Goal: Transaction & Acquisition: Purchase product/service

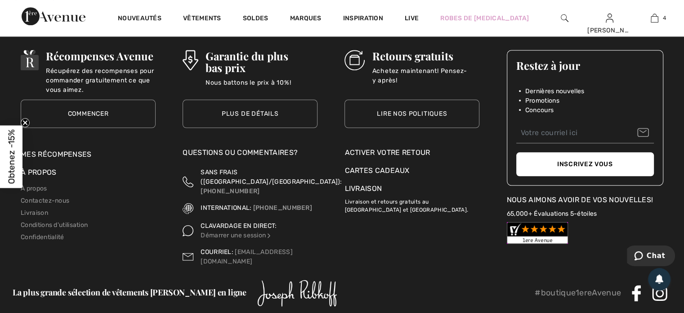
scroll to position [4408, 0]
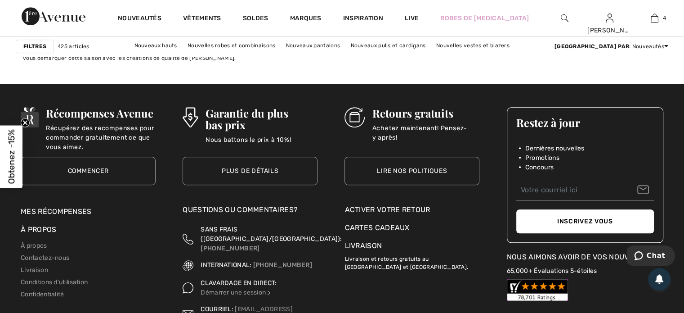
click at [406, 166] on link "Lire nos politiques" at bounding box center [412, 171] width 135 height 28
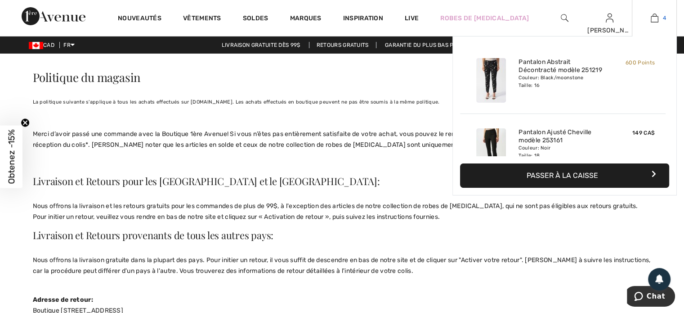
click at [653, 19] on img at bounding box center [655, 18] width 8 height 11
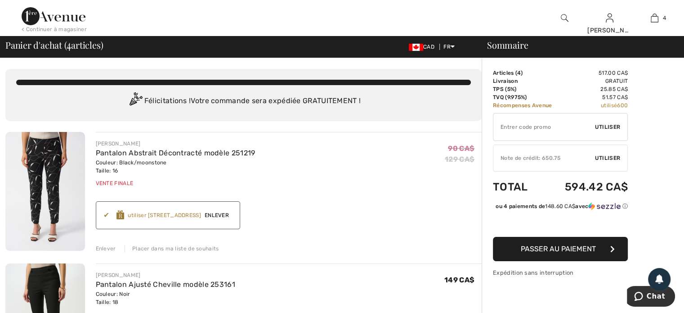
click at [232, 212] on span "Enlever" at bounding box center [216, 215] width 31 height 8
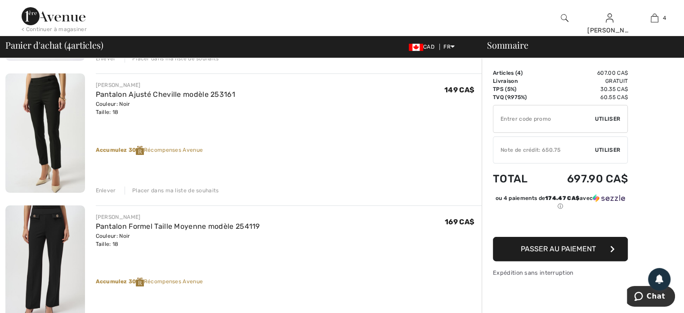
scroll to position [135, 0]
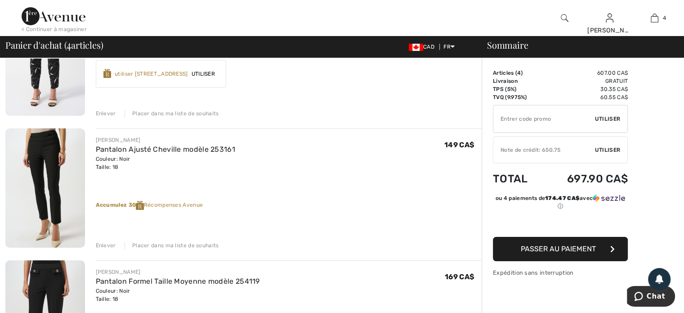
click at [217, 70] on span "Utiliser" at bounding box center [203, 74] width 31 height 8
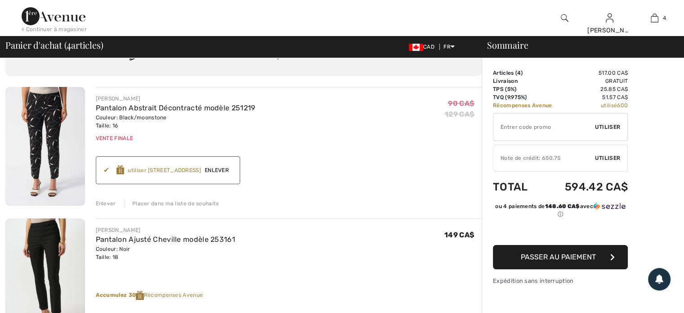
scroll to position [0, 0]
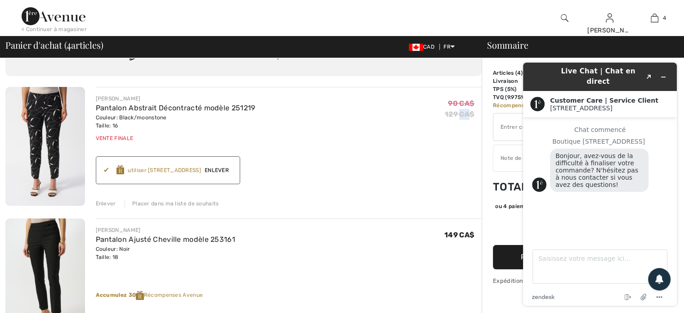
drag, startPoint x: 461, startPoint y: 127, endPoint x: 428, endPoint y: 142, distance: 36.2
click at [453, 132] on div "90 CA$ 129 CA$" at bounding box center [463, 118] width 37 height 48
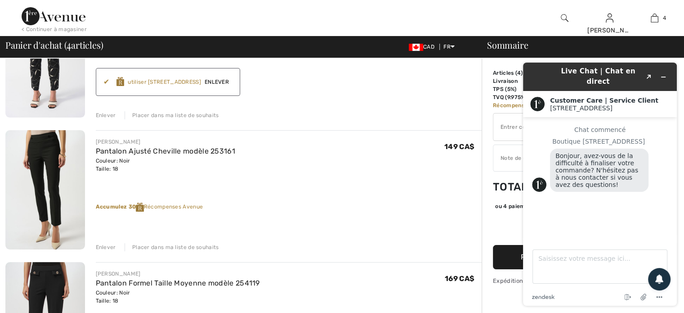
scroll to position [135, 0]
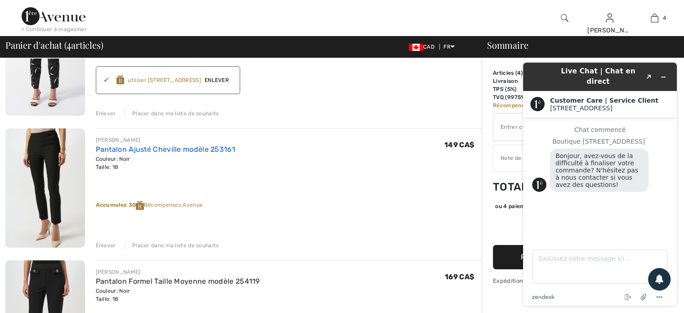
click at [133, 149] on link "Pantalon Ajusté Cheville modèle 253161" at bounding box center [165, 149] width 139 height 9
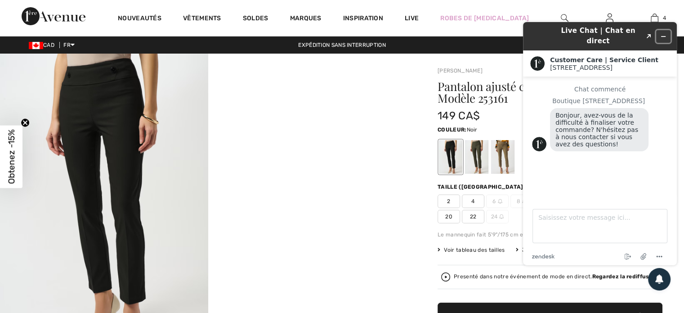
click at [663, 36] on icon "Réduire le widget" at bounding box center [664, 36] width 4 height 0
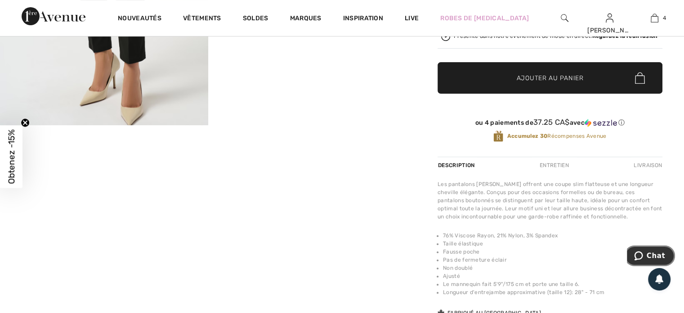
scroll to position [225, 0]
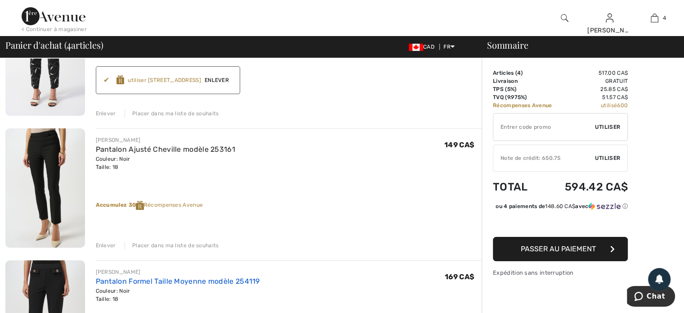
click at [142, 278] on link "Pantalon Formel Taille Moyenne modèle 254119" at bounding box center [178, 281] width 164 height 9
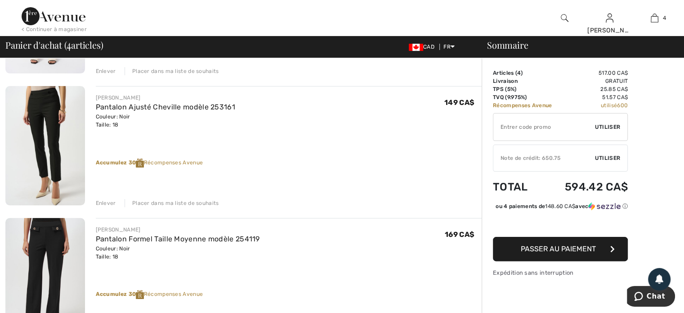
scroll to position [225, 0]
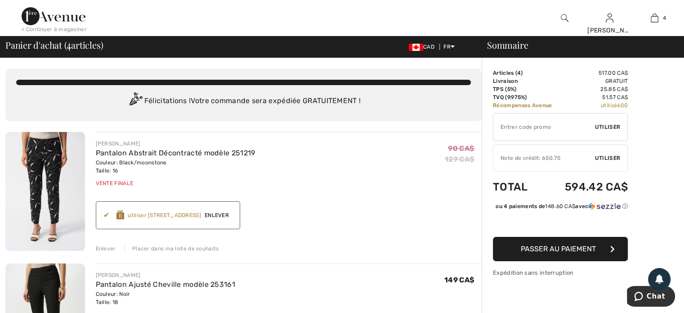
click at [201, 212] on div "utiliser [STREET_ADDRESS]" at bounding box center [164, 215] width 73 height 8
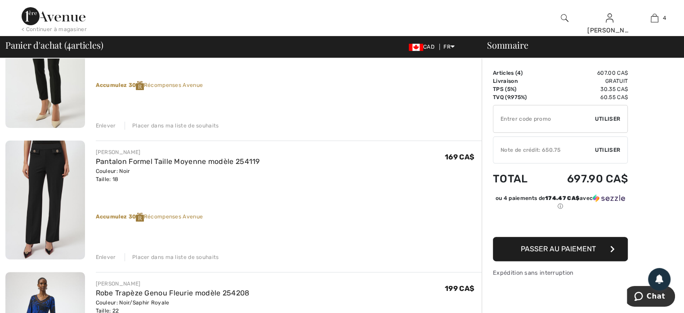
scroll to position [270, 0]
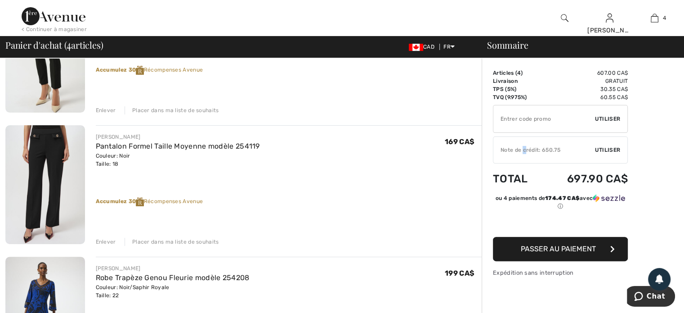
click at [524, 146] on div "Note de crédit: 650.75" at bounding box center [545, 150] width 102 height 8
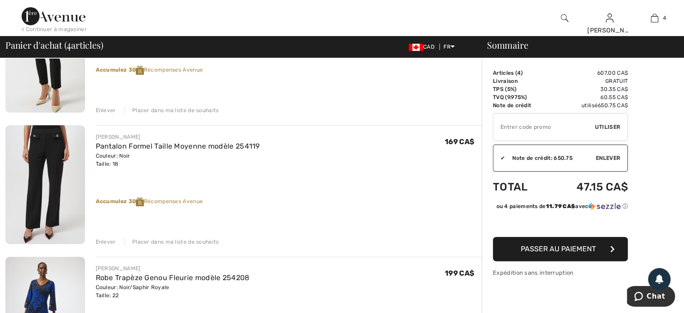
click at [419, 192] on div "Accumulez [STREET_ADDRESS]" at bounding box center [289, 198] width 387 height 16
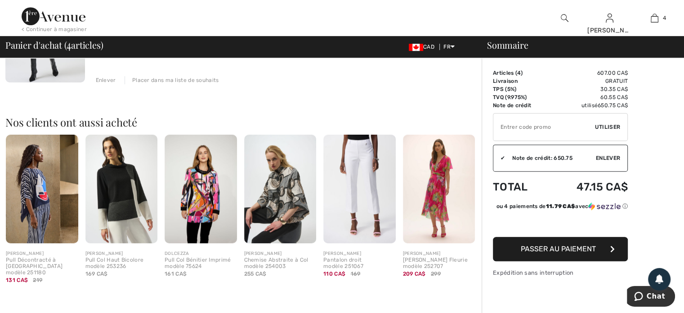
scroll to position [578, 0]
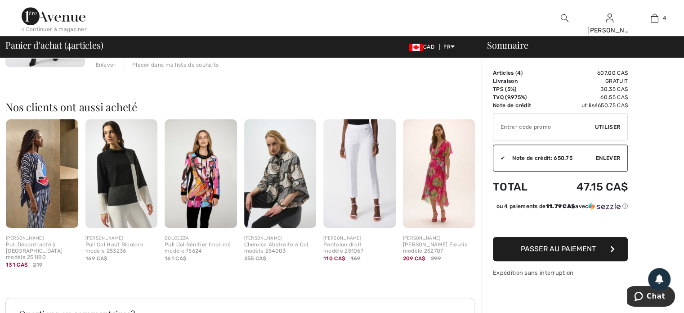
click at [538, 244] on span "Passer au paiement" at bounding box center [558, 248] width 75 height 9
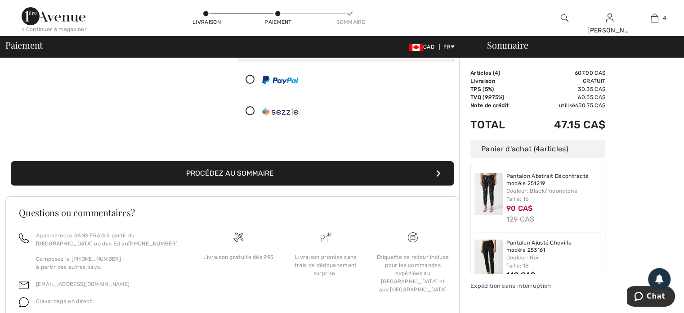
scroll to position [135, 0]
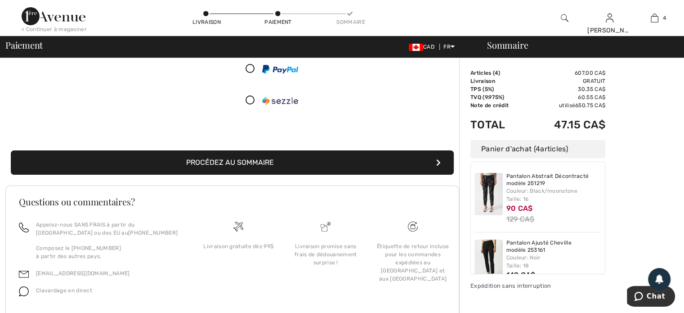
click at [240, 158] on button "Procédez au sommaire" at bounding box center [232, 162] width 443 height 24
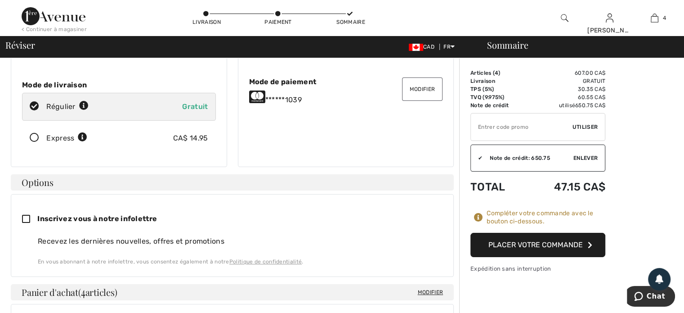
scroll to position [135, 0]
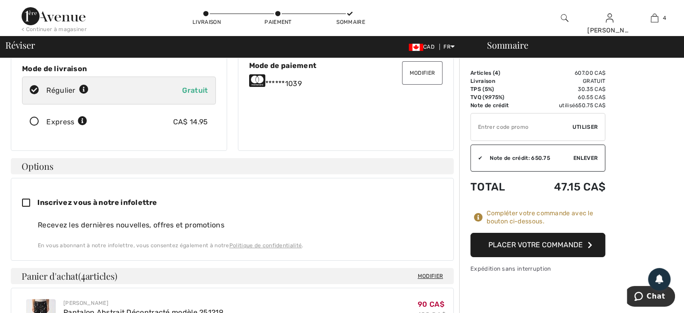
click at [534, 243] on button "Placer votre commande" at bounding box center [538, 245] width 135 height 24
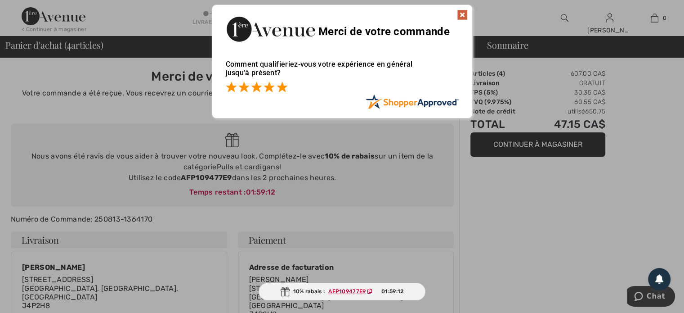
click at [282, 86] on span at bounding box center [282, 86] width 11 height 11
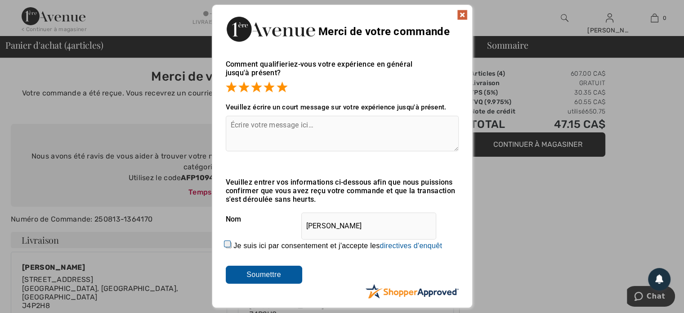
click at [464, 12] on img at bounding box center [462, 14] width 11 height 11
